Goal: Task Accomplishment & Management: Manage account settings

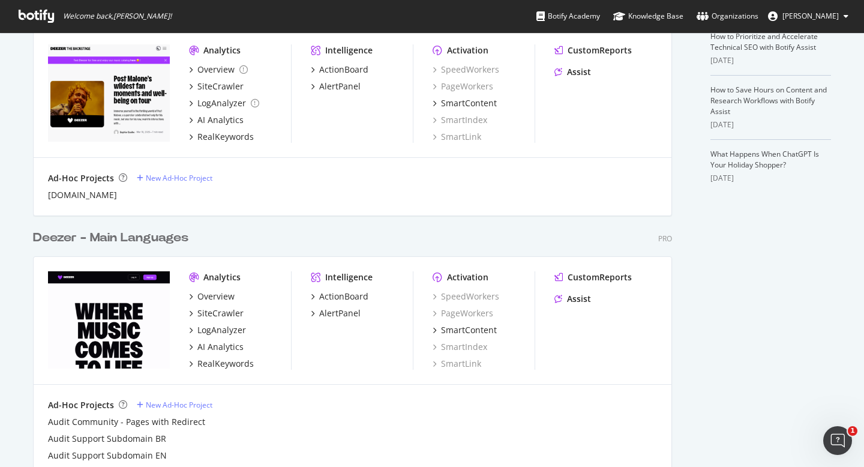
scroll to position [397, 0]
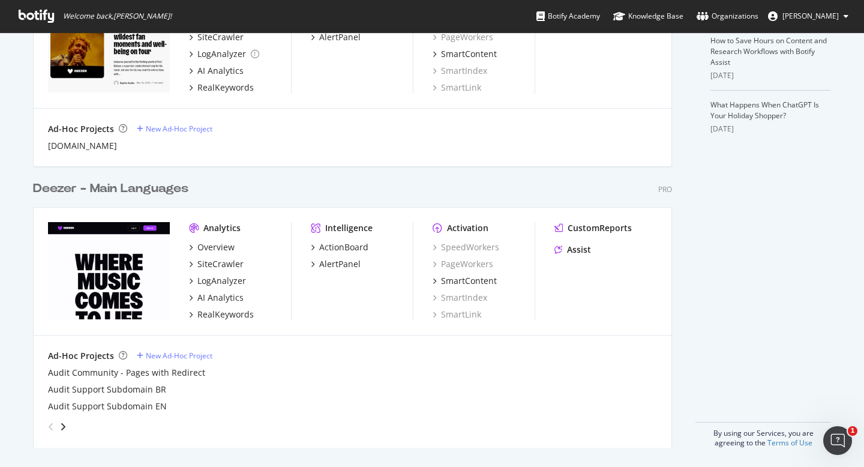
click at [146, 181] on div "Deezer - Main Languages" at bounding box center [110, 188] width 155 height 17
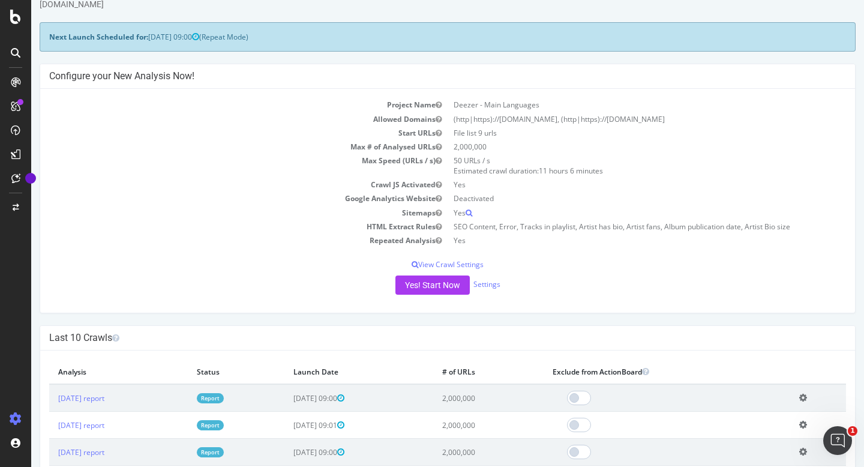
scroll to position [39, 0]
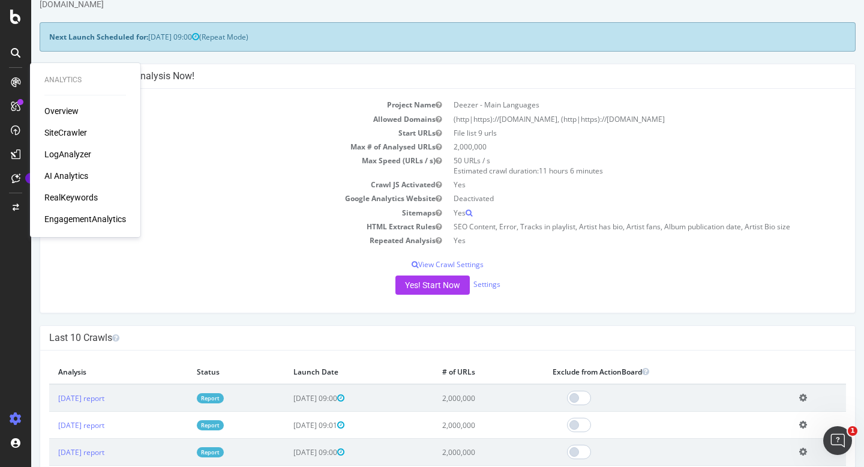
click at [83, 200] on div "RealKeywords" at bounding box center [70, 197] width 53 height 12
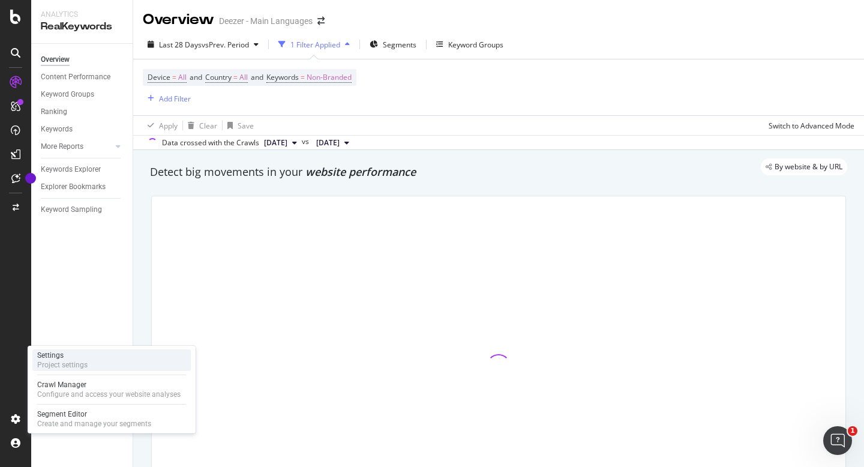
click at [83, 361] on div "Project settings" at bounding box center [62, 365] width 50 height 10
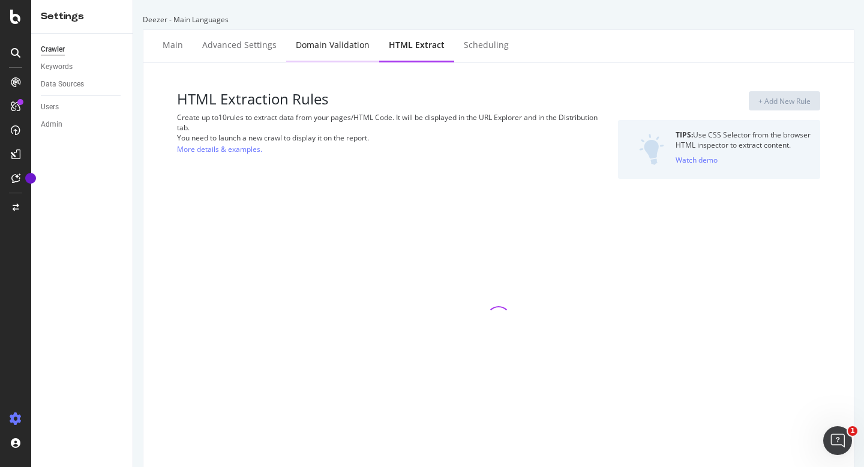
select select "exist"
select select "i"
select select "exist"
select select "i"
select select "d"
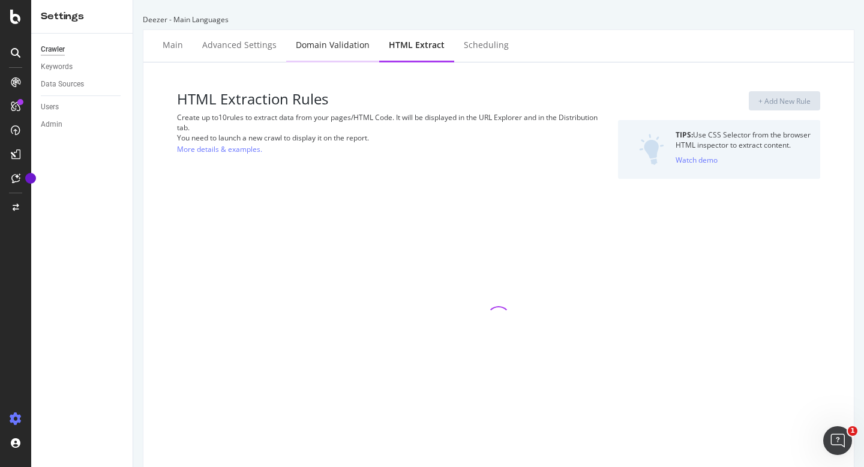
select select "year_month_day"
select select "html.length"
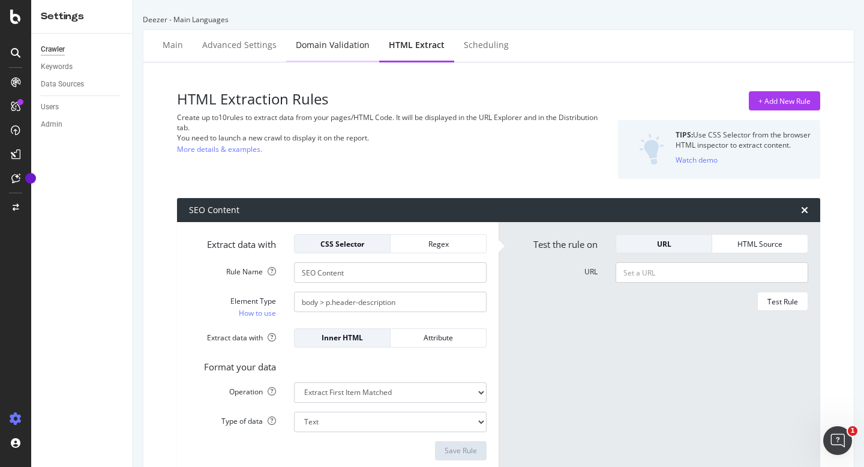
click at [300, 50] on div "Domain Validation" at bounding box center [333, 45] width 74 height 12
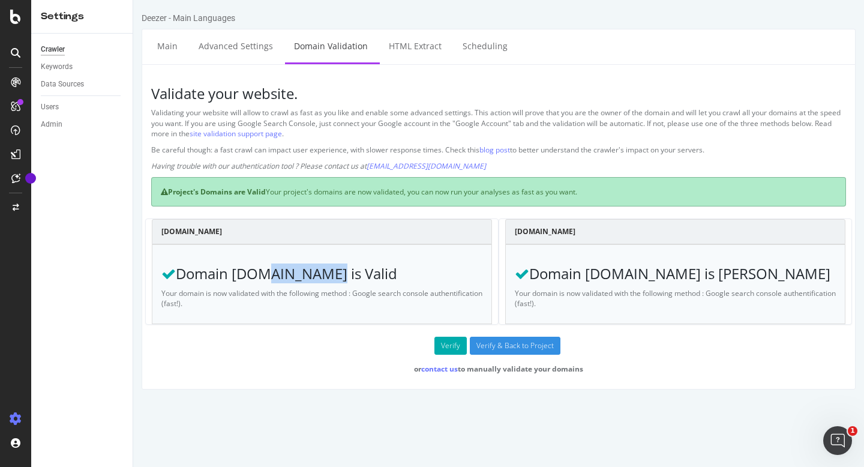
drag, startPoint x: 265, startPoint y: 278, endPoint x: 333, endPoint y: 277, distance: 68.4
click at [333, 277] on h3 "Domain [DOMAIN_NAME] is Valid" at bounding box center [321, 274] width 321 height 16
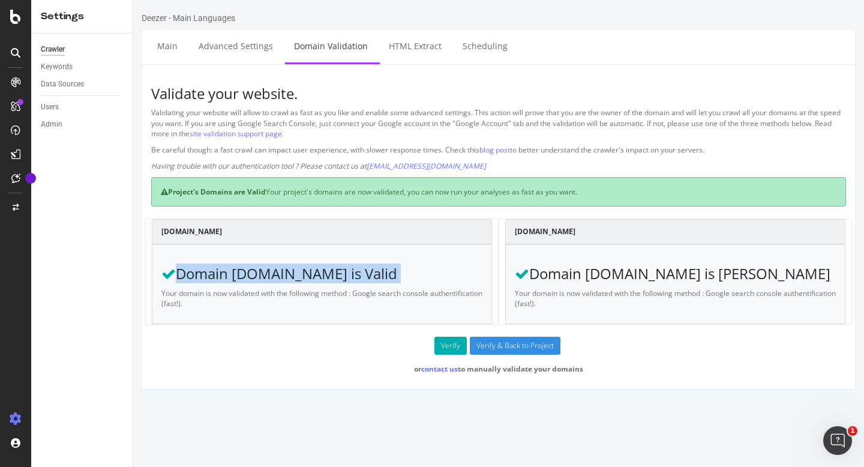
click at [379, 278] on h3 "Domain [DOMAIN_NAME] is Valid" at bounding box center [321, 274] width 321 height 16
